Goal: Information Seeking & Learning: Compare options

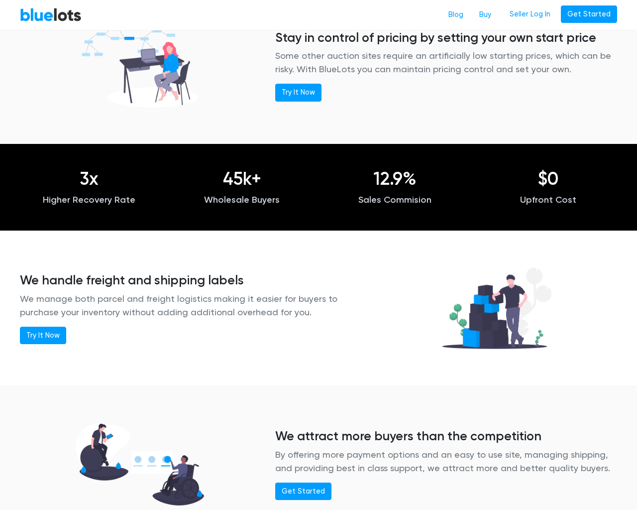
scroll to position [938, 0]
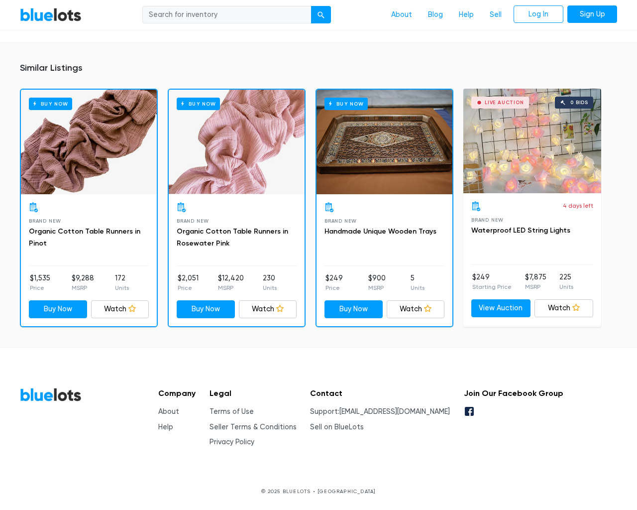
scroll to position [719, 0]
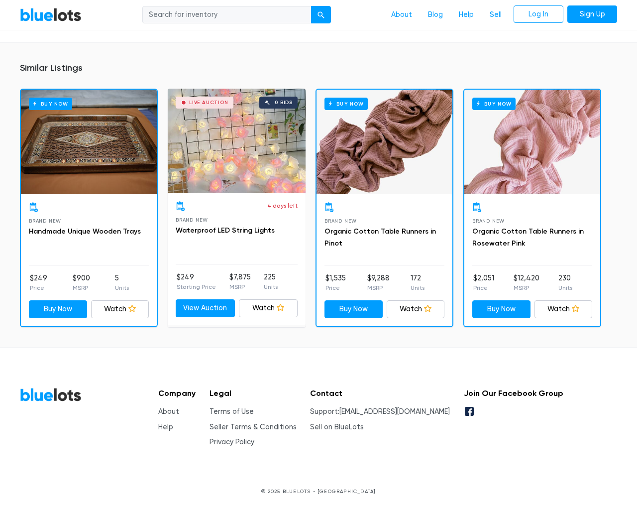
scroll to position [719, 0]
type input "the"
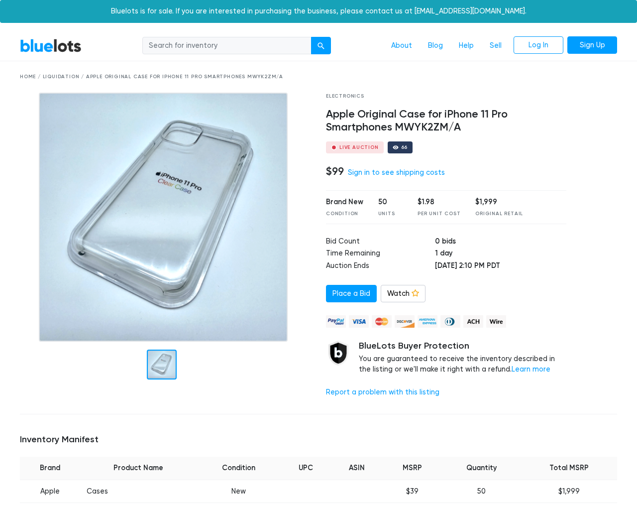
scroll to position [728, 0]
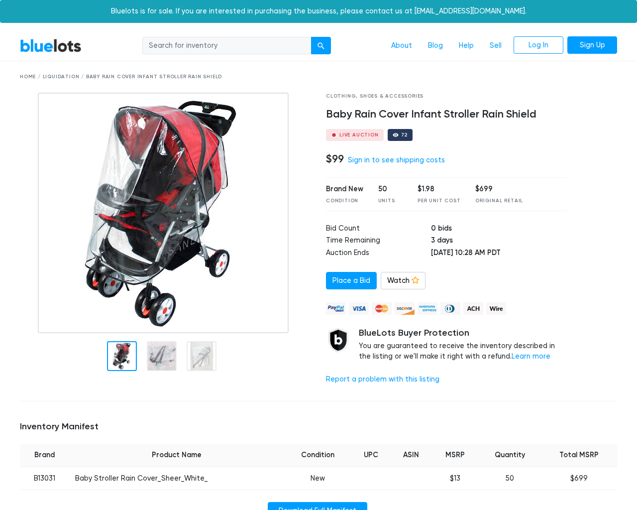
scroll to position [683, 0]
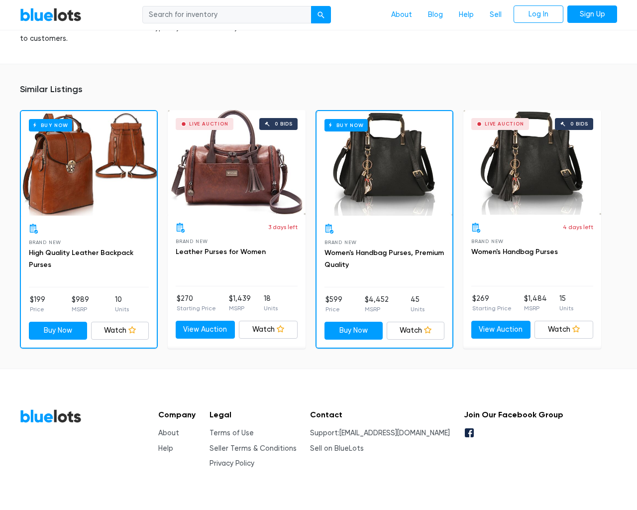
scroll to position [646, 0]
type input "the"
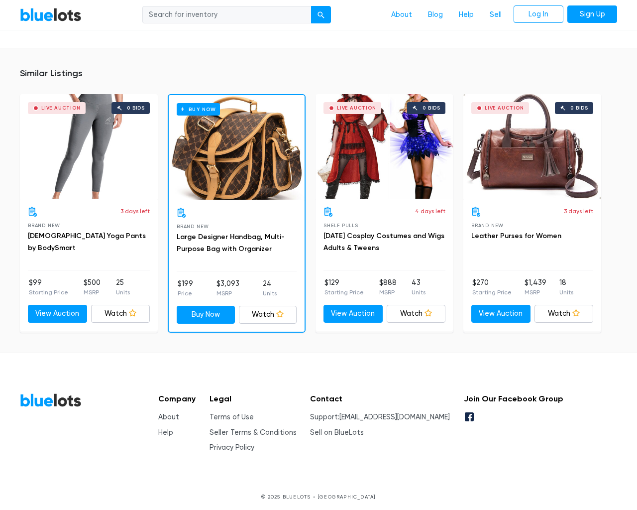
scroll to position [662, 0]
type input "the"
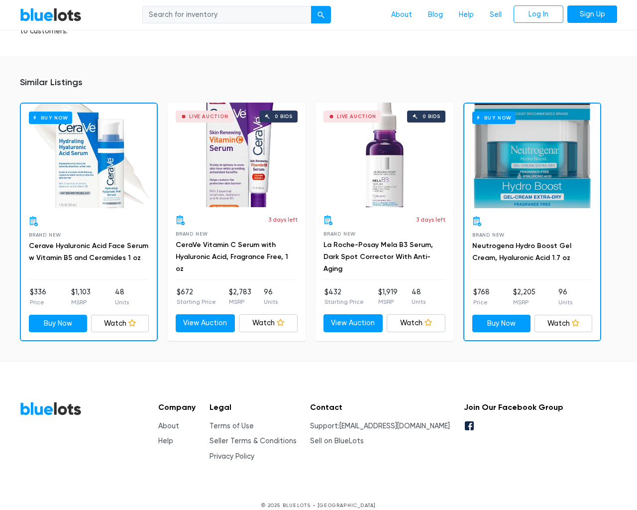
scroll to position [696, 0]
type input "the"
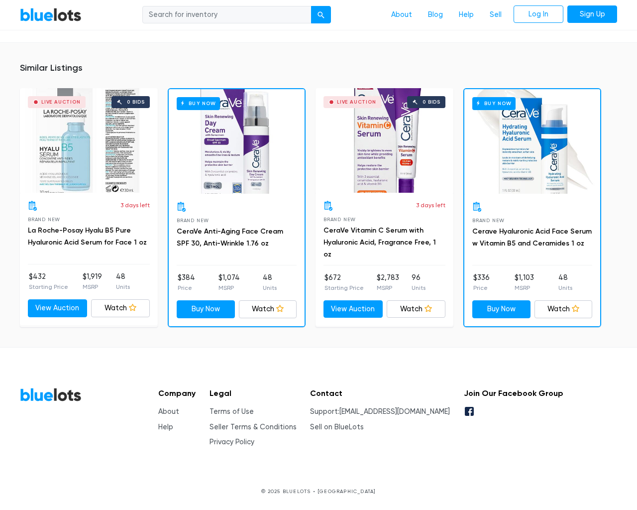
scroll to position [706, 0]
type input "the"
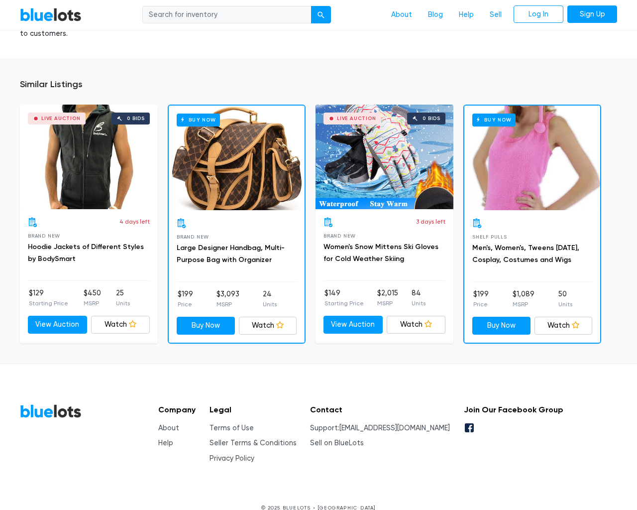
scroll to position [715, 0]
type input "the"
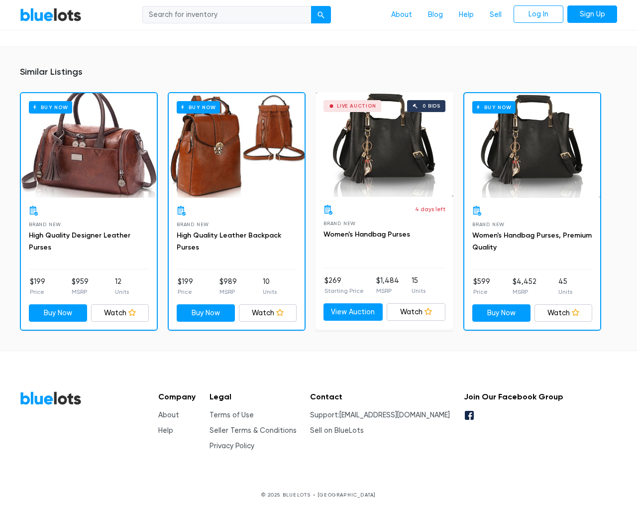
scroll to position [672, 0]
type input "the"
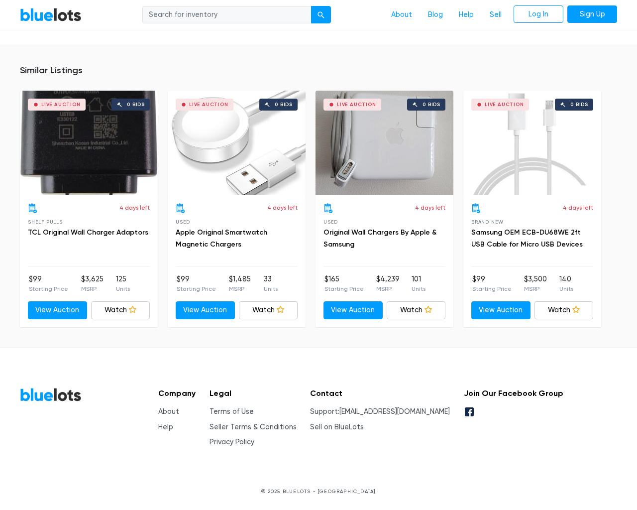
scroll to position [726, 0]
type input "the"
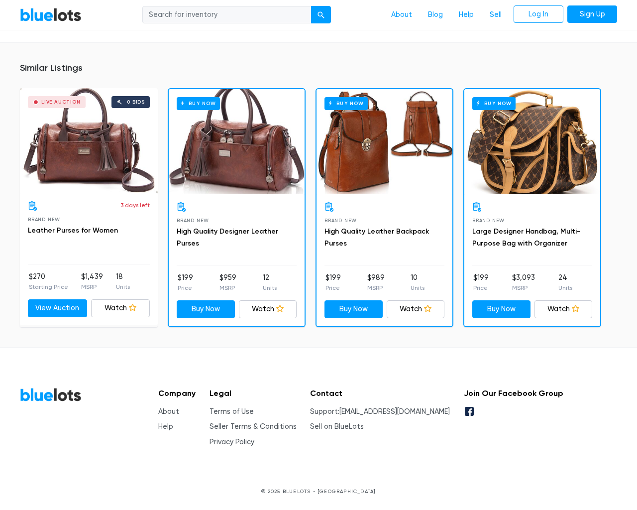
scroll to position [672, 0]
type input "the"
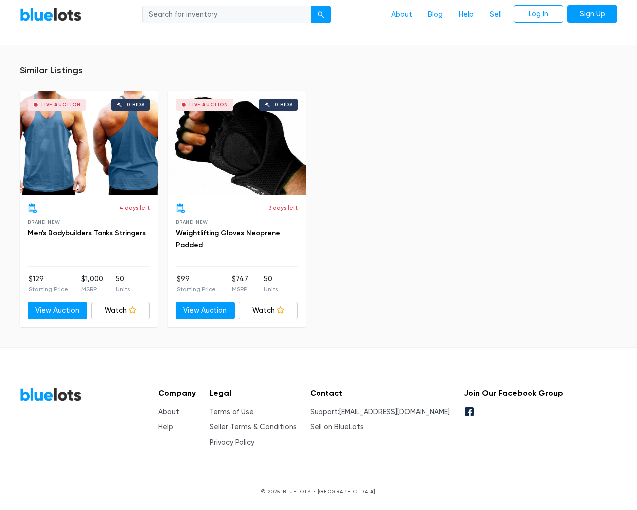
scroll to position [649, 0]
type input "the"
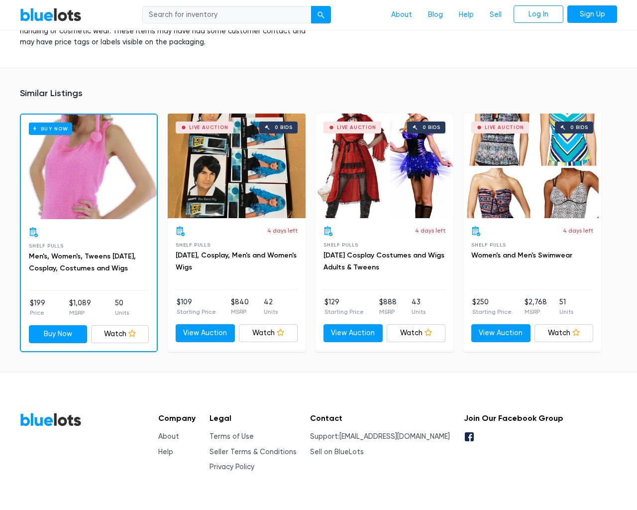
scroll to position [1019, 0]
type input "the"
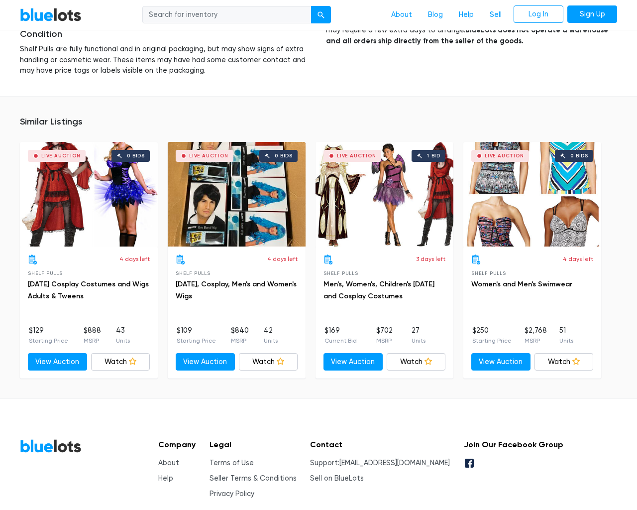
scroll to position [980, 0]
type input "the"
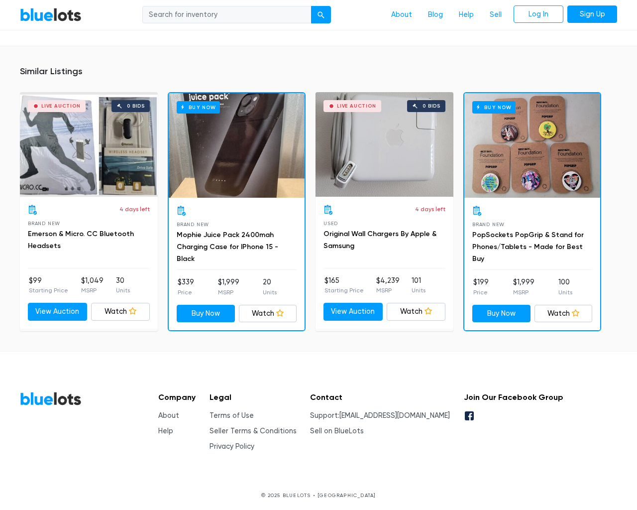
scroll to position [750, 0]
type input "the"
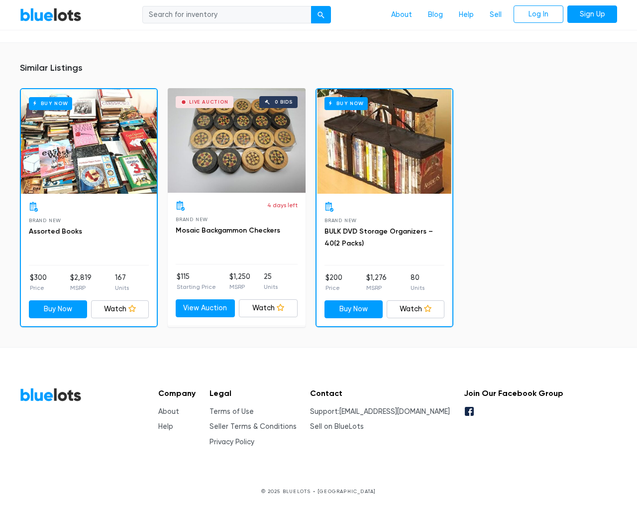
scroll to position [672, 0]
type input "the"
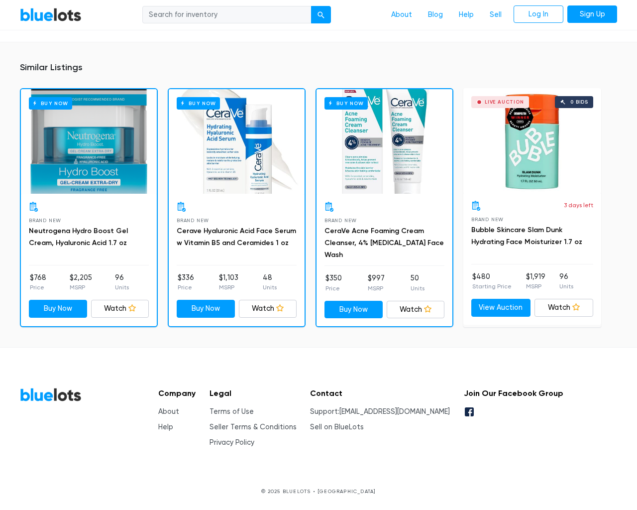
scroll to position [861, 0]
type input "the"
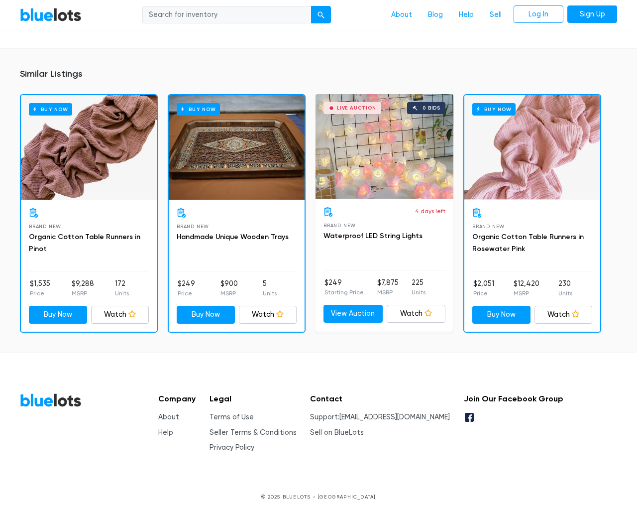
scroll to position [625, 0]
type input "the"
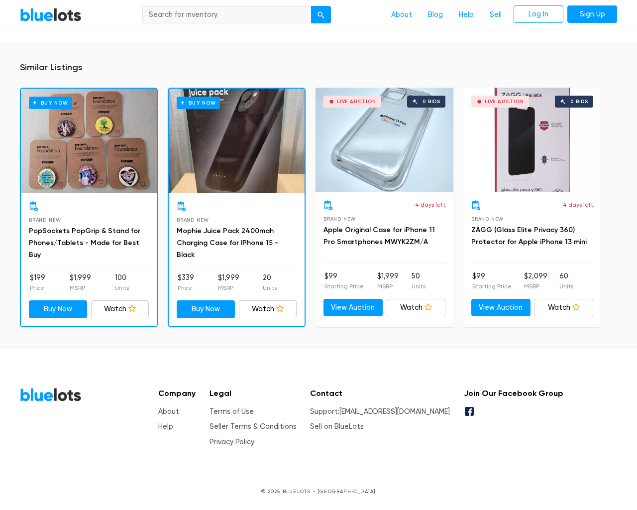
scroll to position [664, 0]
type input "the"
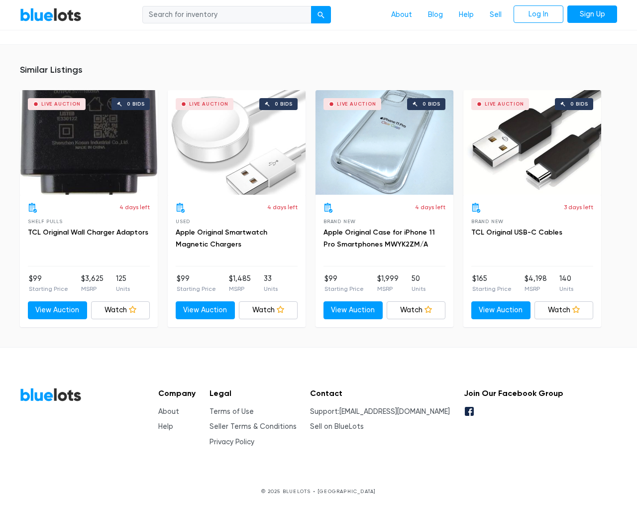
scroll to position [720, 0]
type input "the"
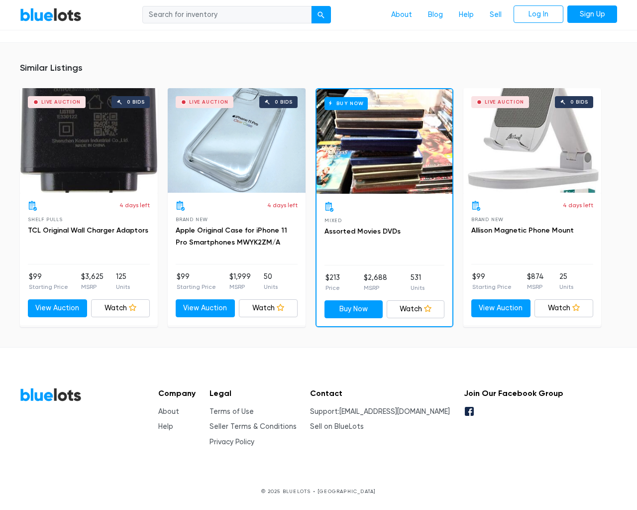
scroll to position [739, 0]
type input "the"
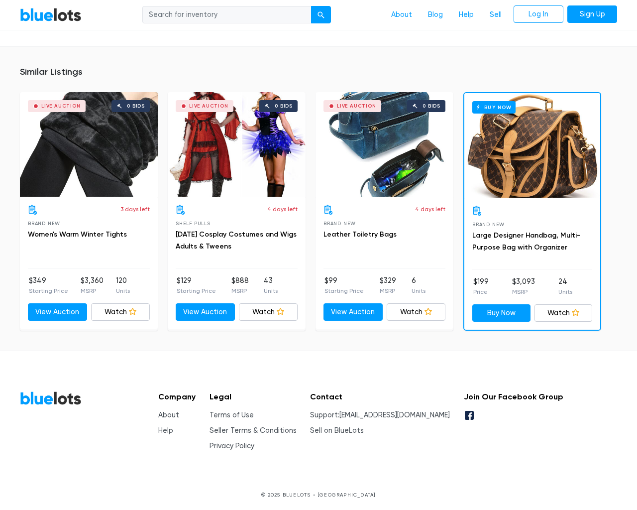
scroll to position [855, 0]
type input "the"
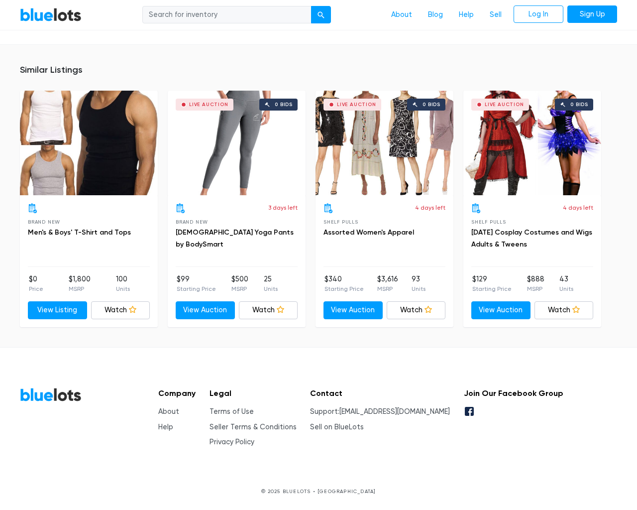
scroll to position [638, 0]
type input "the"
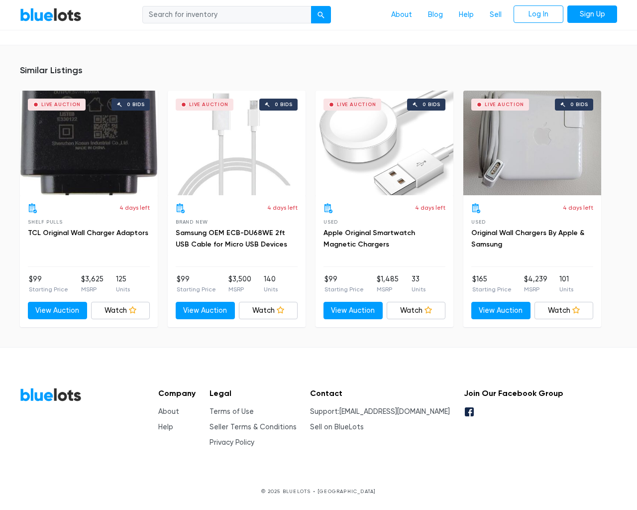
scroll to position [627, 0]
type input "the"
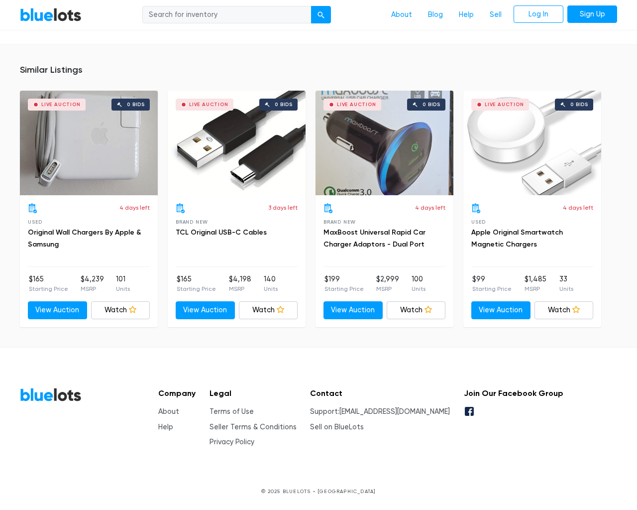
scroll to position [746, 0]
type input "the"
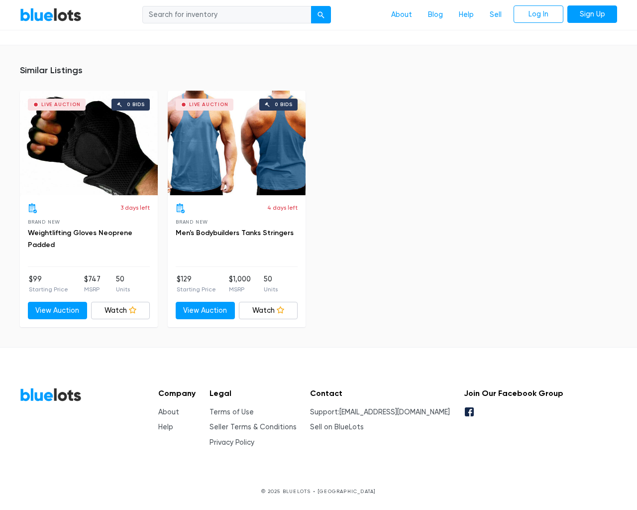
scroll to position [649, 0]
type input "the"
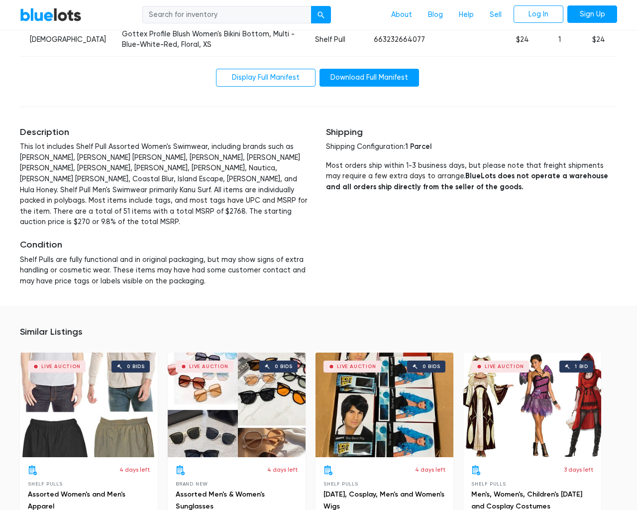
scroll to position [2026, 0]
type input "the"
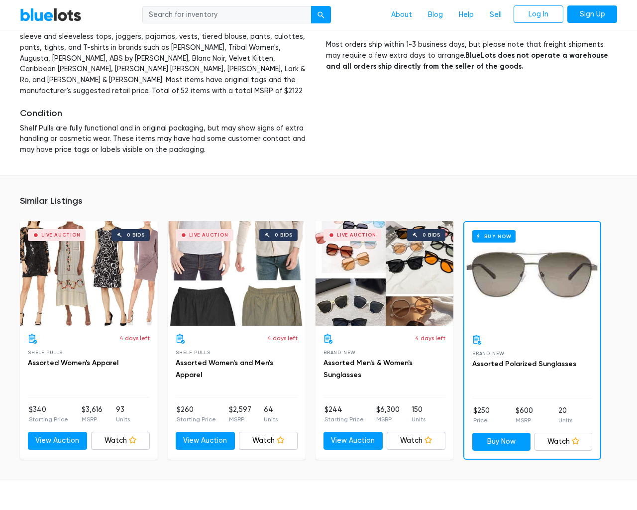
scroll to position [1596, 0]
type input "the"
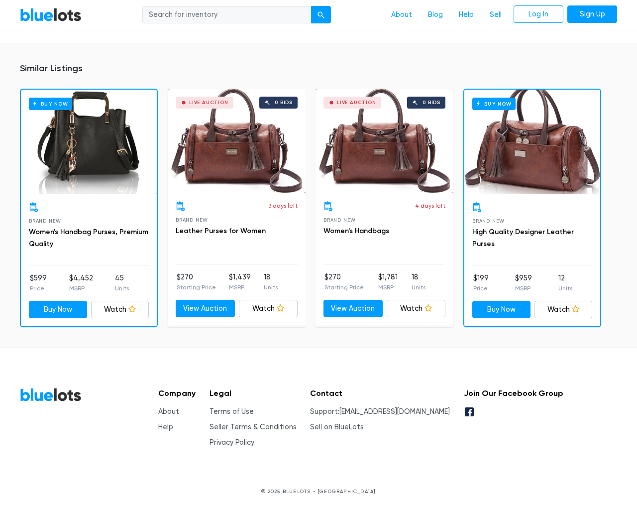
scroll to position [683, 0]
type input "the"
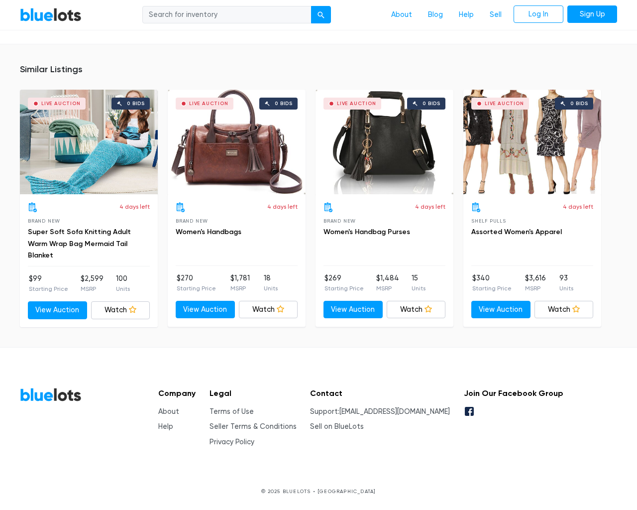
scroll to position [718, 0]
type input "the"
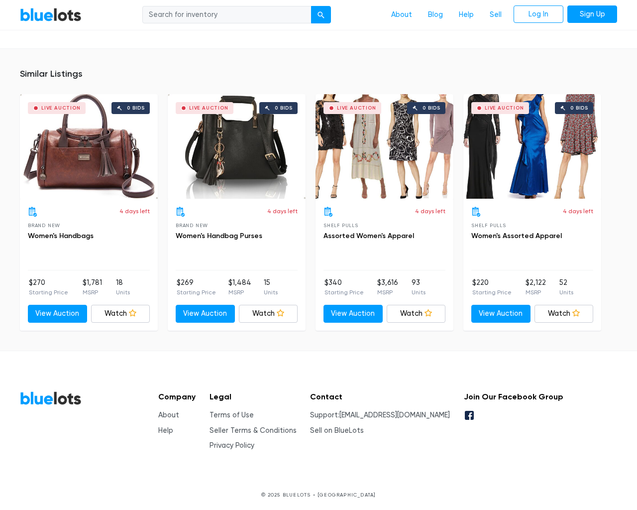
scroll to position [935, 0]
type input "the"
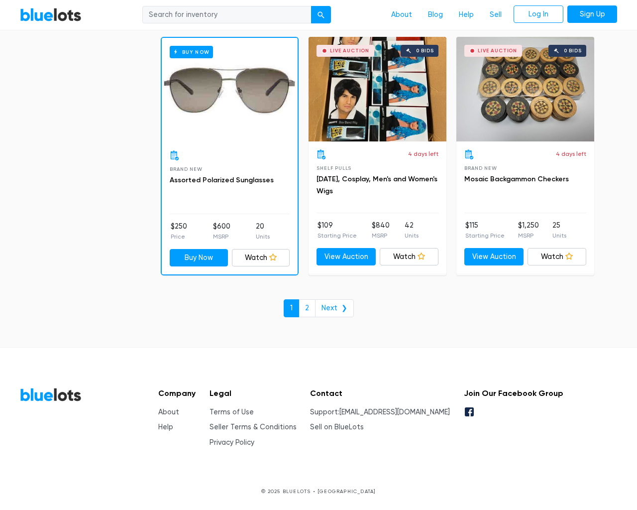
scroll to position [4304, 0]
type input "the"
type input "[EMAIL_ADDRESS][DOMAIN_NAME]"
type input "e"
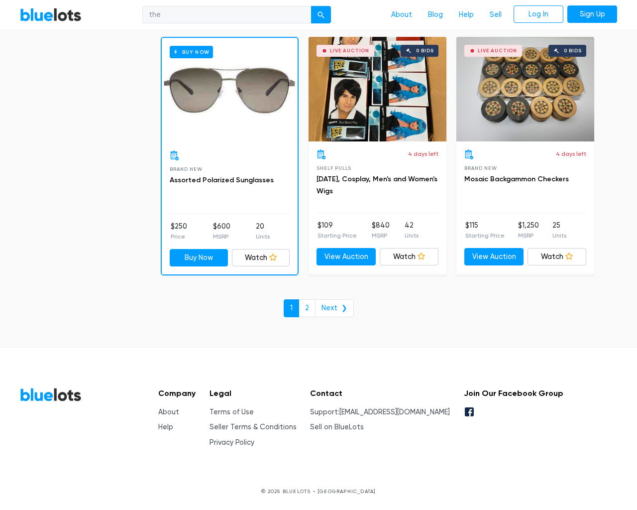
checkbox New"] "false"
checkbox Pulls"] "false"
checkbox input "false"
checkbox Accessories"] "false"
checkbox input "false"
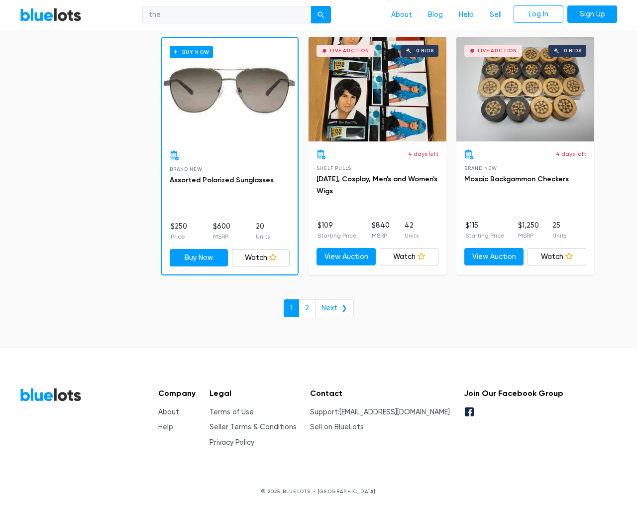
checkbox Beauty"] "false"
checkbox Goods"] "false"
checkbox Merchandise"] "false"
checkbox Garden"] "false"
checkbox input "false"
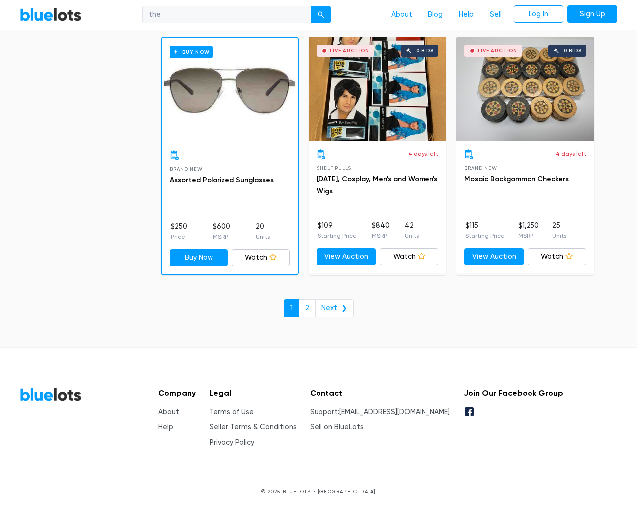
type input "e"
select select "10000"
select select "50000"
select select "ending_soonest"
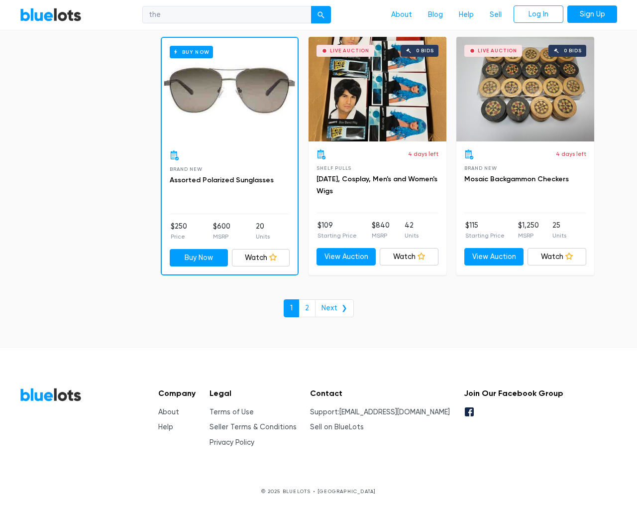
select select "50000"
select select "highest_price"
